Goal: Transaction & Acquisition: Book appointment/travel/reservation

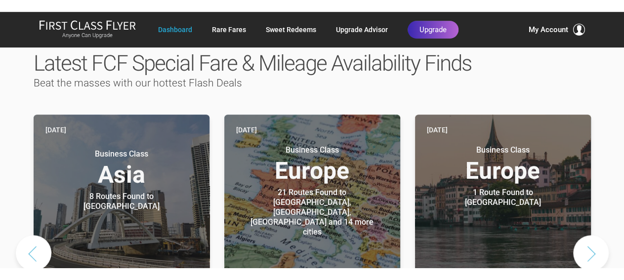
scroll to position [498, 0]
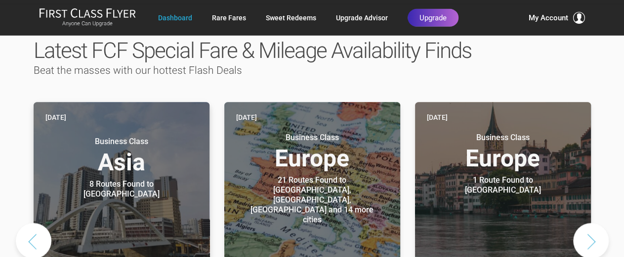
click at [178, 153] on div "Business Class Asia 8 Routes Found to [GEOGRAPHIC_DATA]" at bounding box center [121, 163] width 152 height 72
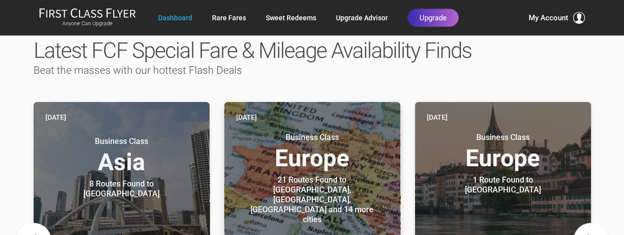
click at [324, 175] on div "21 Routes Found to [GEOGRAPHIC_DATA], [GEOGRAPHIC_DATA], [GEOGRAPHIC_DATA] and …" at bounding box center [313, 199] width 124 height 49
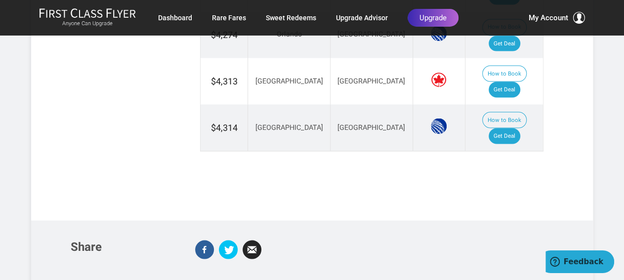
scroll to position [913, 0]
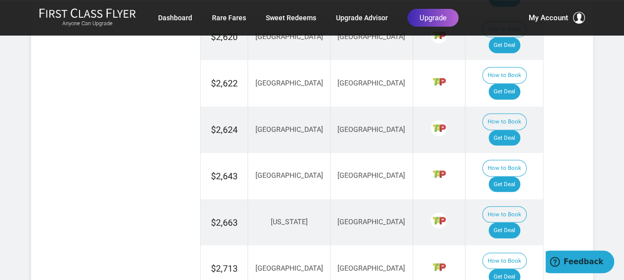
scroll to position [1241, 0]
